Goal: Task Accomplishment & Management: Manage account settings

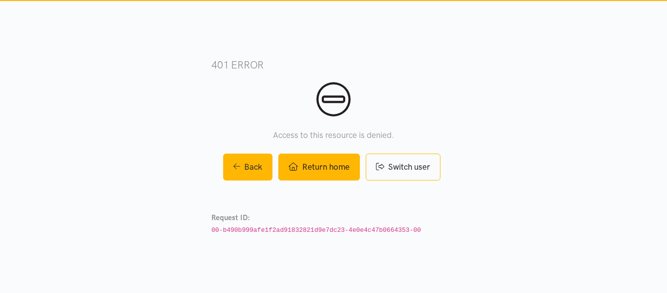
click at [291, 165] on icon at bounding box center [293, 166] width 9 height 8
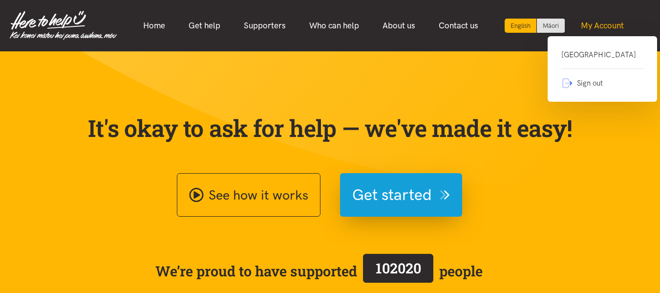
click at [600, 27] on link "My Account" at bounding box center [602, 25] width 66 height 21
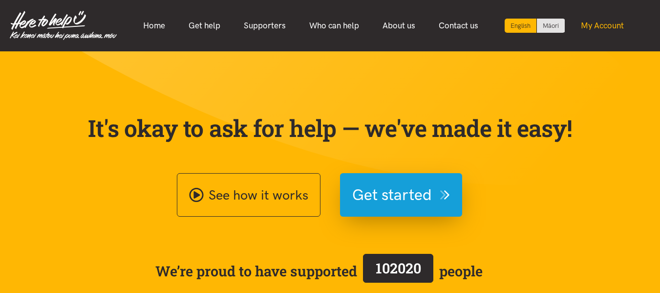
click at [600, 27] on link "My Account" at bounding box center [602, 25] width 66 height 21
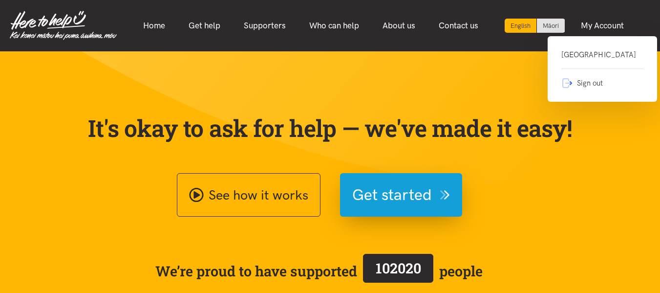
click at [602, 60] on link "Glenview Community Centre" at bounding box center [602, 59] width 82 height 20
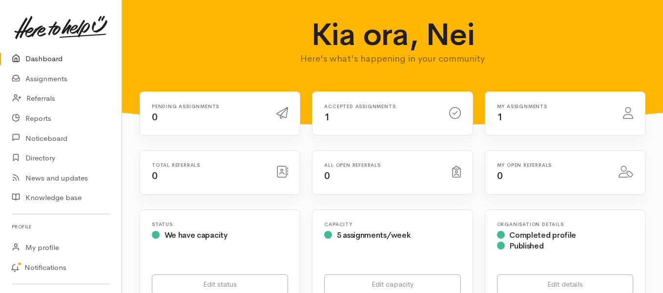
drag, startPoint x: 398, startPoint y: 113, endPoint x: 404, endPoint y: 114, distance: 6.4
click at [398, 113] on div "Accepted assignments 1" at bounding box center [380, 114] width 125 height 20
click at [451, 112] on icon at bounding box center [455, 113] width 12 height 12
click at [366, 113] on div "Accepted assignments 1" at bounding box center [380, 114] width 125 height 20
click at [506, 108] on h6 "My assignments" at bounding box center [554, 106] width 114 height 5
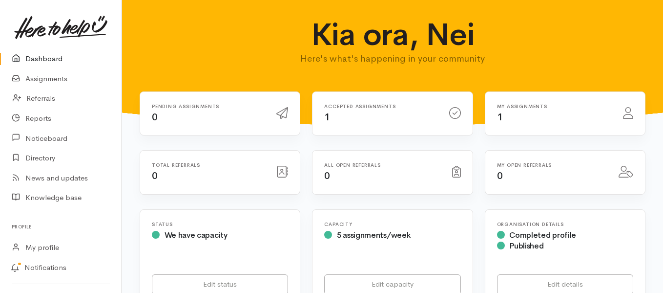
drag, startPoint x: 339, startPoint y: 109, endPoint x: 334, endPoint y: 118, distance: 10.3
click at [339, 109] on div "Accepted assignments 1" at bounding box center [380, 114] width 125 height 20
click at [61, 78] on link "Assignments" at bounding box center [61, 79] width 122 height 20
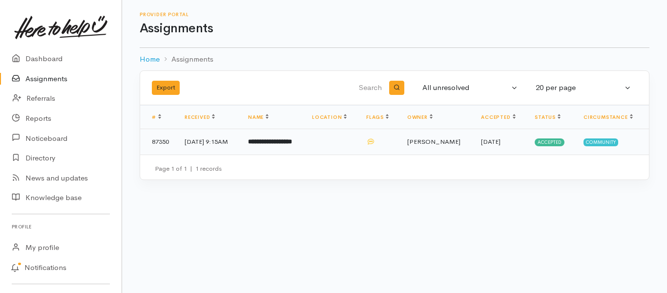
click at [304, 139] on td "**********" at bounding box center [272, 141] width 64 height 25
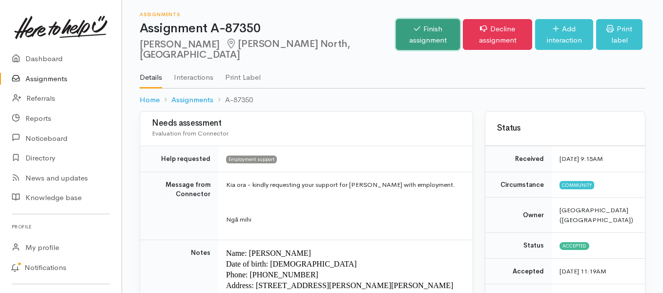
click at [396, 31] on link "Finish assignment" at bounding box center [428, 34] width 64 height 31
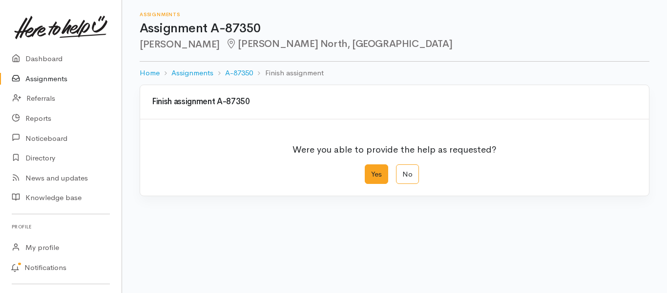
click at [381, 175] on label "Yes" at bounding box center [376, 174] width 23 height 20
click at [371, 170] on input "Yes" at bounding box center [368, 167] width 6 height 6
radio input "true"
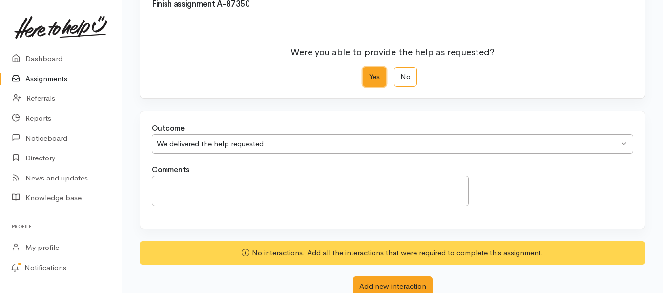
scroll to position [130, 0]
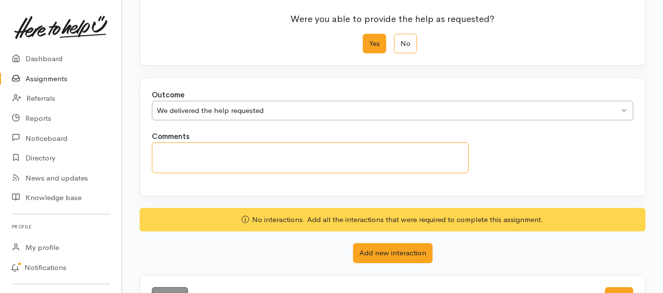
click at [178, 158] on textarea "Comments" at bounding box center [310, 157] width 317 height 31
type textarea "s"
type textarea "S"
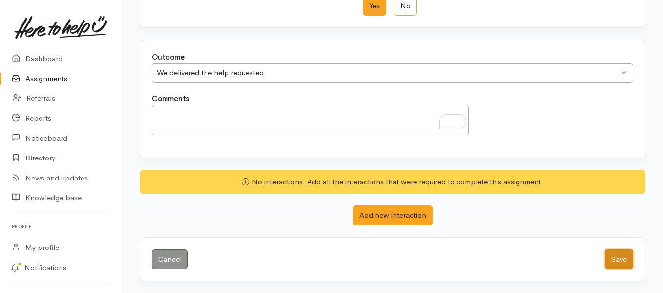
click at [629, 257] on button "Save" at bounding box center [619, 259] width 28 height 20
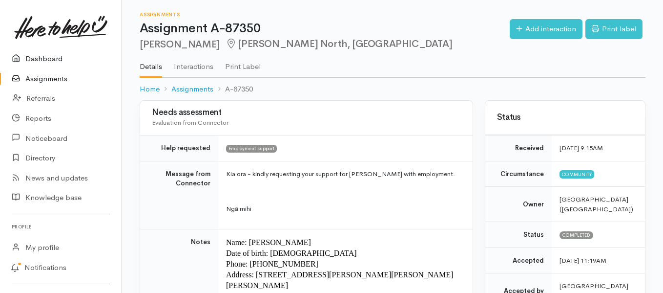
click at [41, 54] on link "Dashboard" at bounding box center [61, 59] width 122 height 20
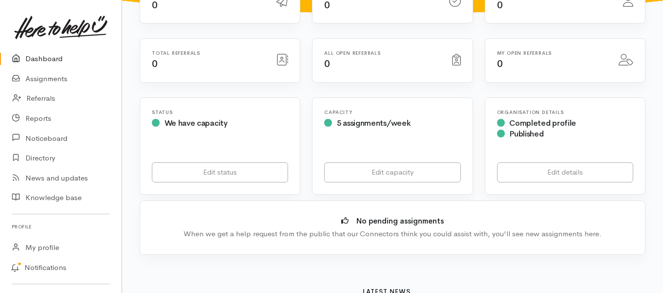
scroll to position [130, 0]
